Goal: Transaction & Acquisition: Obtain resource

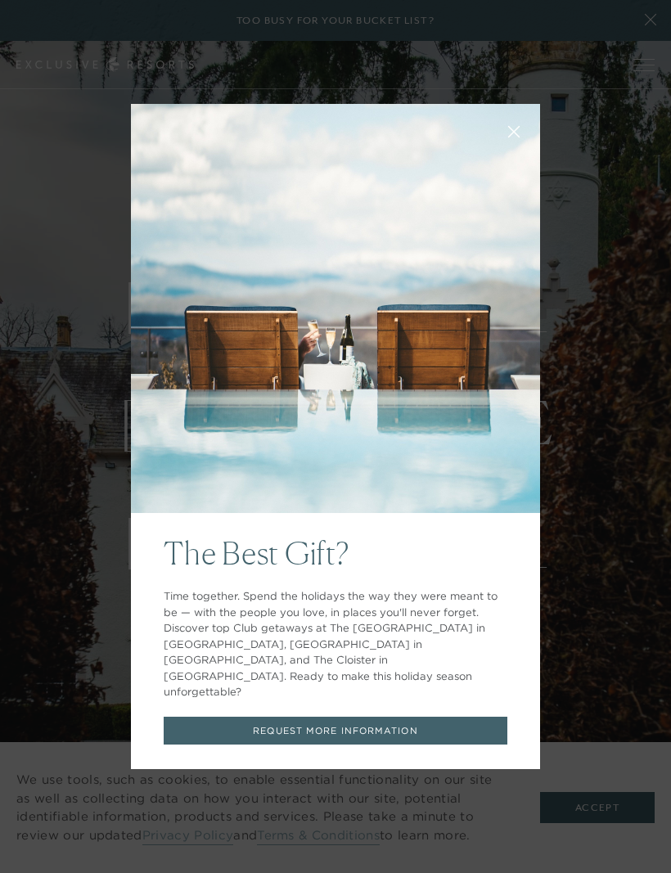
click at [151, 110] on div "The Best Gift? Time together. Spend the holidays the way they were meant to be …" at bounding box center [335, 436] width 409 height 703
click at [554, 120] on div "The Best Gift? Time together. Spend the holidays the way they were meant to be …" at bounding box center [335, 436] width 671 height 873
click at [635, 125] on div "The Best Gift? Time together. Spend the holidays the way they were meant to be …" at bounding box center [335, 436] width 671 height 873
click at [354, 717] on link "REQUEST MORE INFORMATION" at bounding box center [336, 731] width 344 height 29
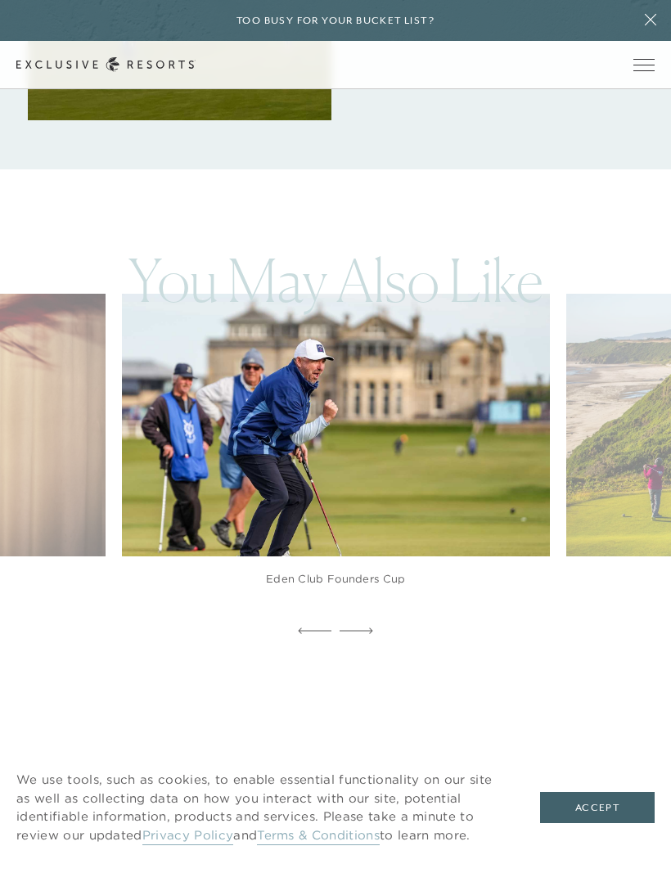
scroll to position [2946, 0]
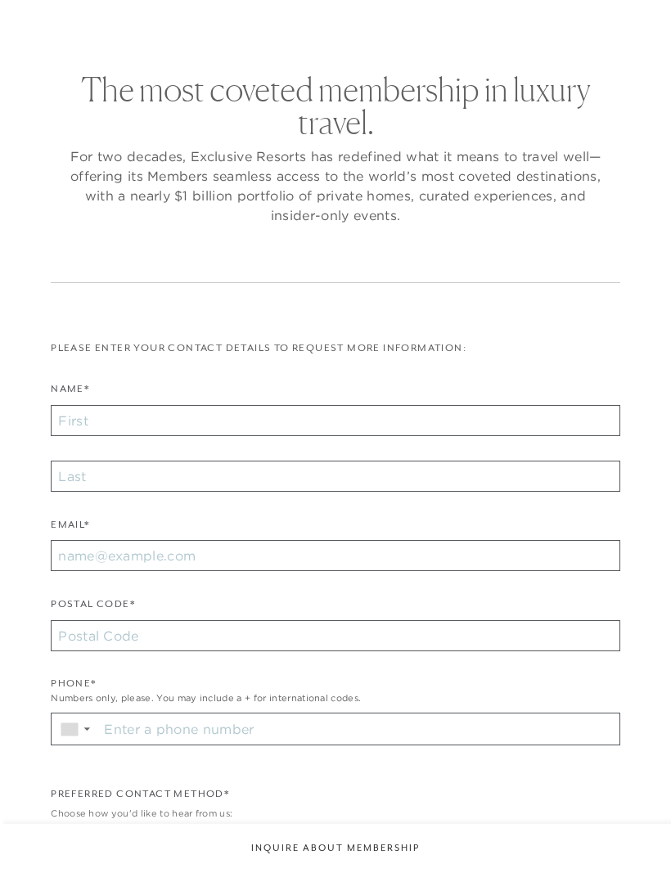
checkbox input "false"
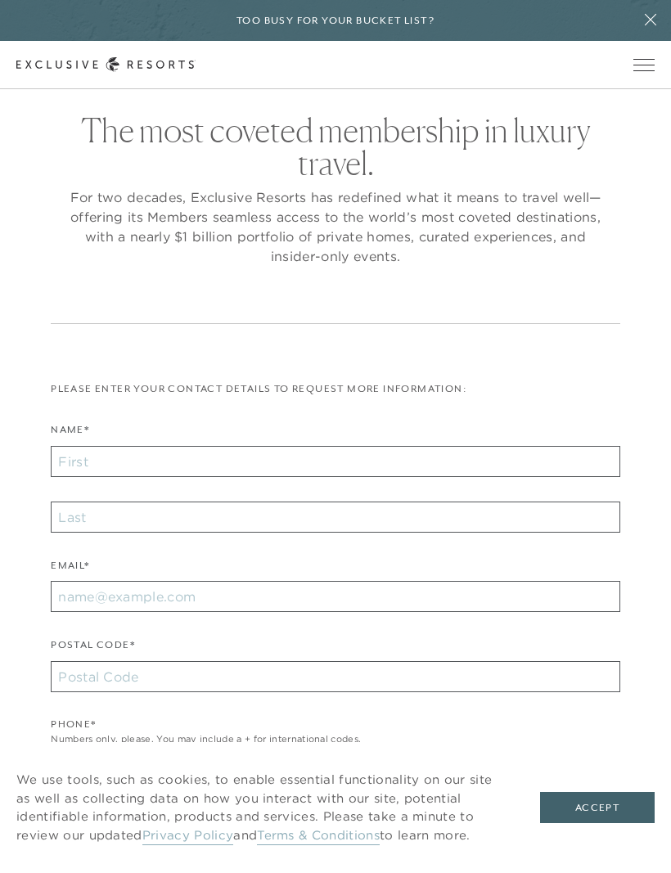
click at [648, 26] on icon at bounding box center [650, 19] width 31 height 13
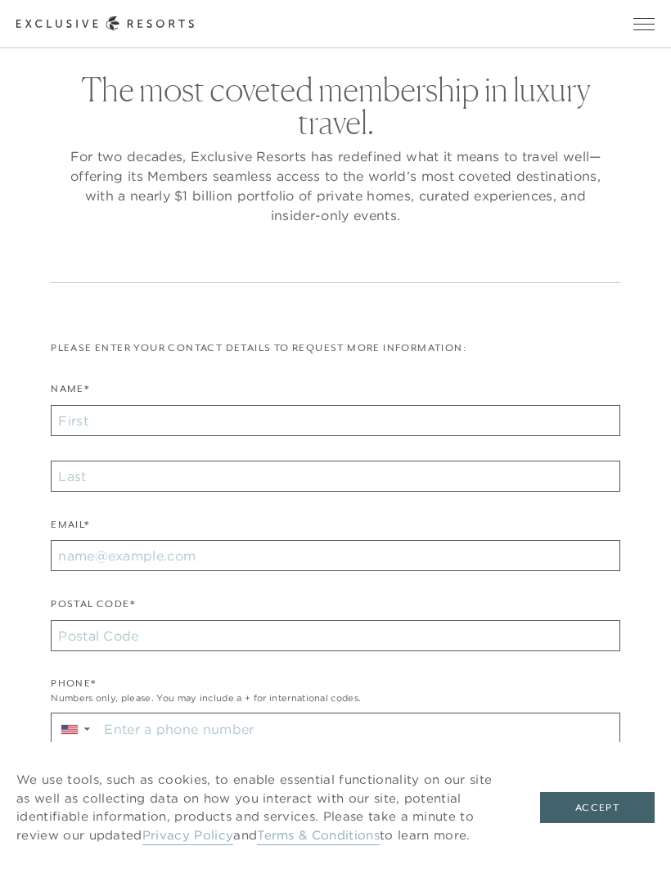
click at [649, 20] on span "Open navigation" at bounding box center [643, 23] width 21 height 11
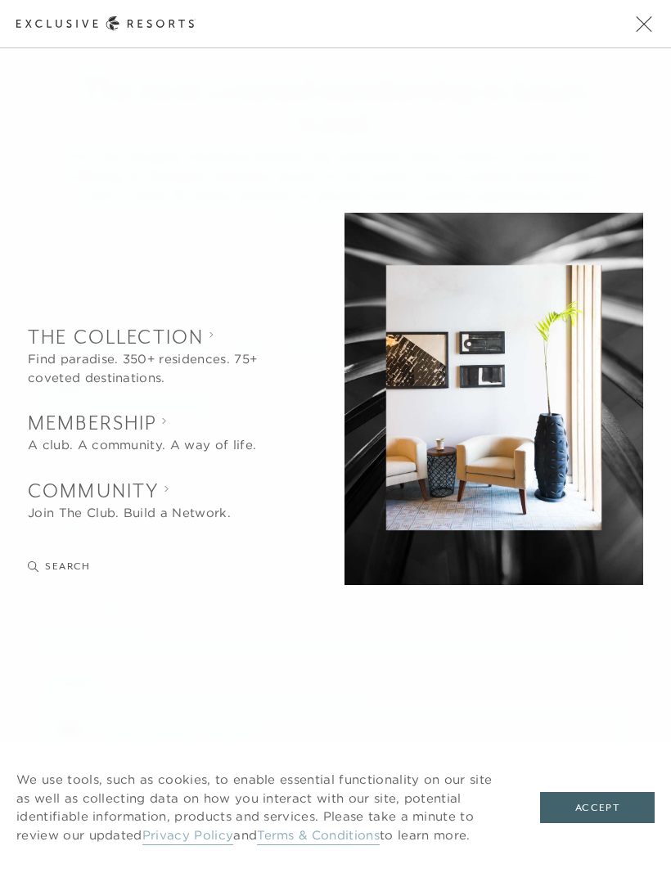
click at [650, 20] on span "Open navigation" at bounding box center [643, 23] width 21 height 11
